Goal: Task Accomplishment & Management: Complete application form

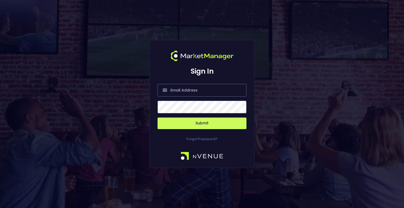
click at [184, 91] on input "email" at bounding box center [202, 90] width 89 height 13
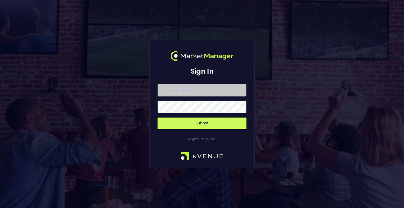
click at [0, 208] on com-br-cp at bounding box center [0, 208] width 0 height 0
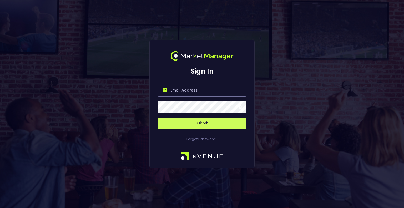
click at [178, 90] on input "email" at bounding box center [202, 90] width 89 height 13
drag, startPoint x: 195, startPoint y: 90, endPoint x: 236, endPoint y: 94, distance: 41.0
click at [236, 94] on input "sofia.blana@thescore.com" at bounding box center [202, 90] width 89 height 13
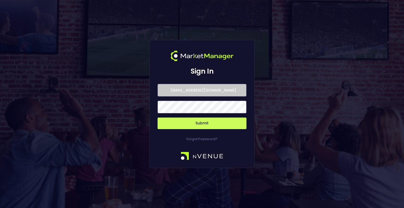
click at [0, 208] on com-br-cp at bounding box center [0, 208] width 0 height 0
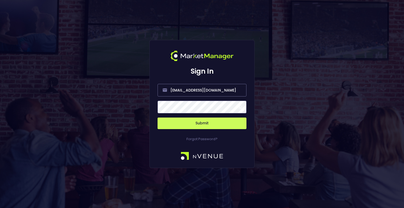
click at [195, 126] on button "Submit" at bounding box center [202, 124] width 89 height 12
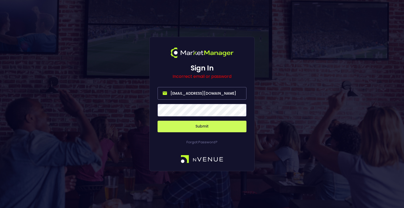
click at [180, 94] on input "sofia.blana@pennentertainment.com" at bounding box center [202, 93] width 89 height 13
paste input "user@espnbe"
type input "user@espnbet.com"
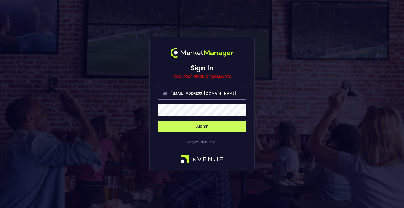
click at [199, 127] on button "Submit" at bounding box center [202, 127] width 89 height 12
